Goal: Information Seeking & Learning: Learn about a topic

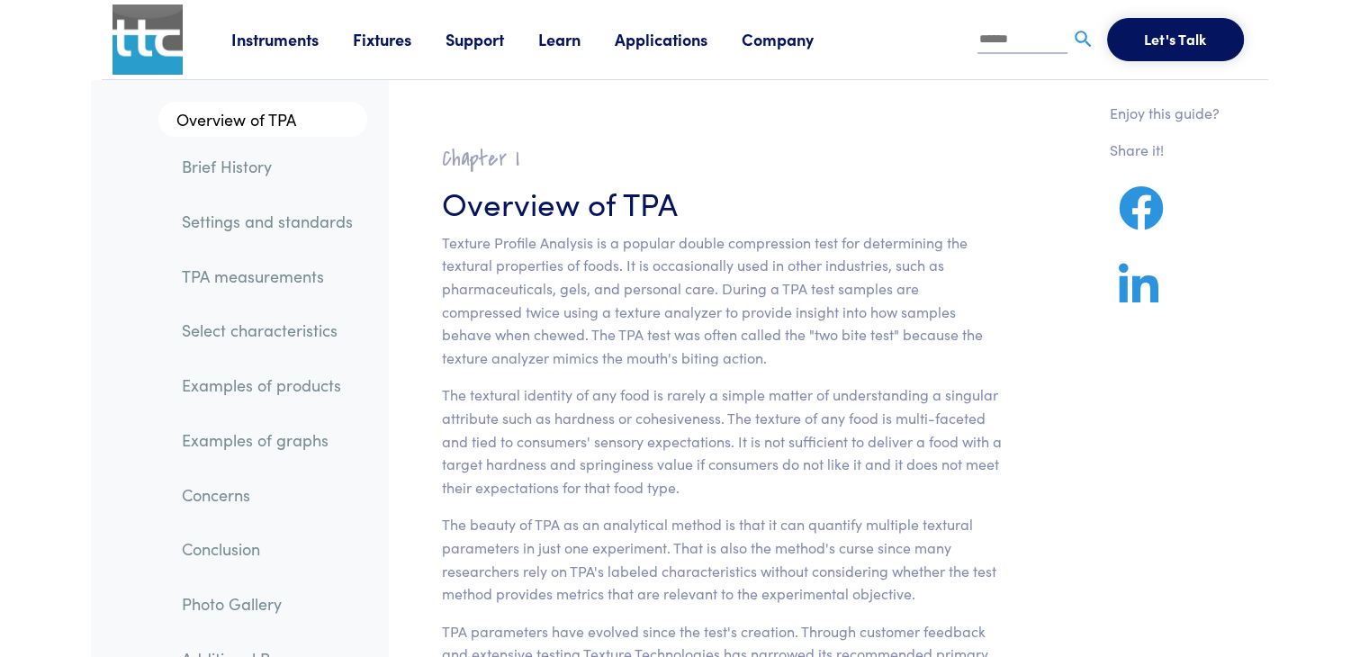
click at [386, 132] on div "Overview of TPA Brief History Settings and standards TPA measurements Select ch…" at bounding box center [239, 405] width 297 height 650
